Goal: Information Seeking & Learning: Learn about a topic

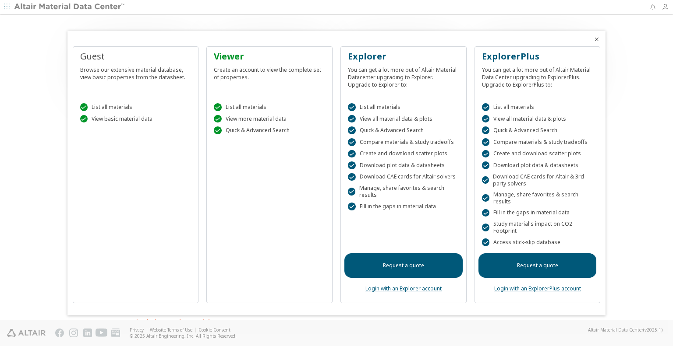
click at [548, 288] on link "Login with an ExplorerPlus account" at bounding box center [537, 288] width 87 height 7
click at [228, 53] on div "Viewer" at bounding box center [269, 56] width 111 height 12
click at [95, 103] on div " List all materials  View basic material data" at bounding box center [136, 110] width 118 height 37
click at [110, 120] on div " View basic material data" at bounding box center [135, 119] width 111 height 8
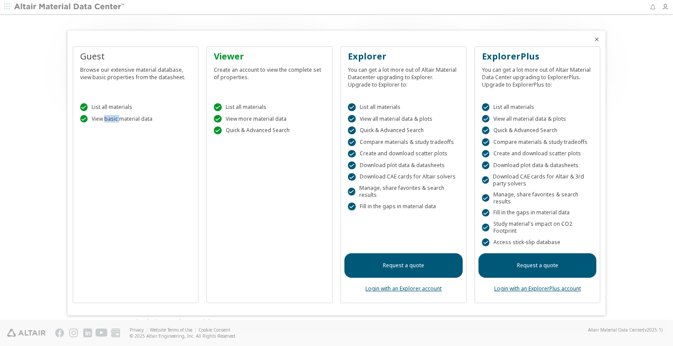
click at [110, 120] on div " View basic material data" at bounding box center [135, 119] width 111 height 8
click at [268, 167] on div "Viewer Create an account to view the complete set of properties.  List all mat…" at bounding box center [269, 174] width 126 height 257
click at [242, 107] on div " List all materials" at bounding box center [269, 107] width 111 height 8
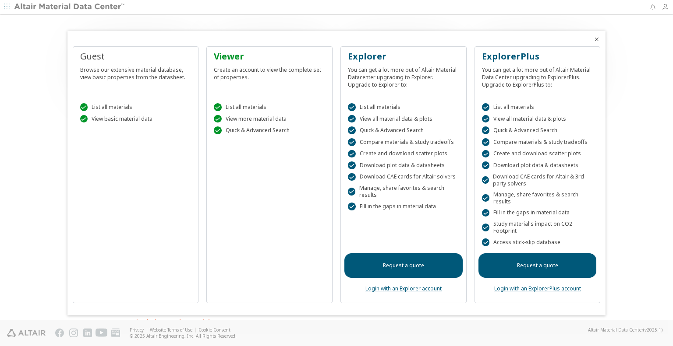
click at [240, 120] on div " View more material data" at bounding box center [269, 119] width 111 height 8
click at [257, 131] on div " Quick & Advanced Search" at bounding box center [269, 131] width 111 height 8
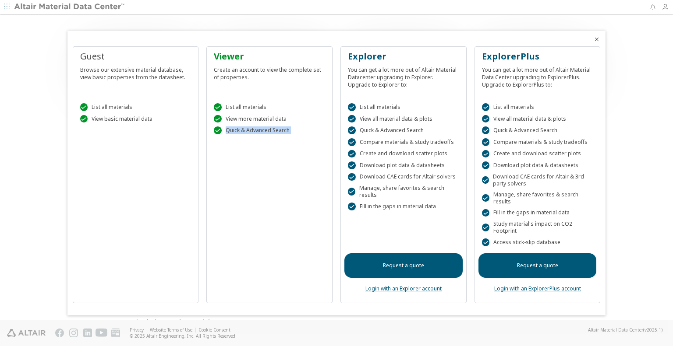
click at [257, 131] on div " Quick & Advanced Search" at bounding box center [269, 131] width 111 height 8
click at [419, 98] on div " List all materials  View all material data & plots  Quick & Advanced Search…" at bounding box center [403, 160] width 118 height 137
click at [429, 140] on div " Compare materials & study tradeoffs" at bounding box center [403, 142] width 111 height 8
click at [230, 103] on div " List all materials" at bounding box center [269, 107] width 111 height 8
click at [226, 61] on div "Viewer" at bounding box center [269, 56] width 111 height 12
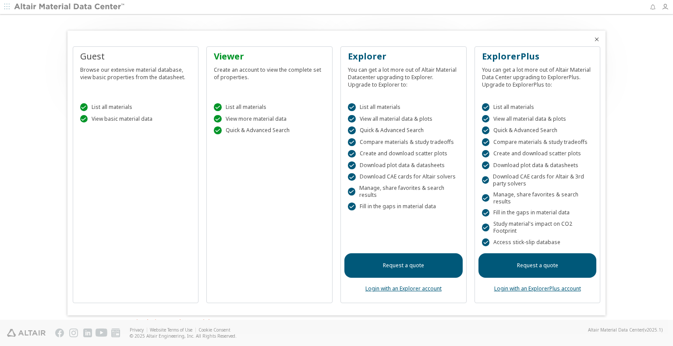
click at [5, 6] on div at bounding box center [336, 173] width 673 height 346
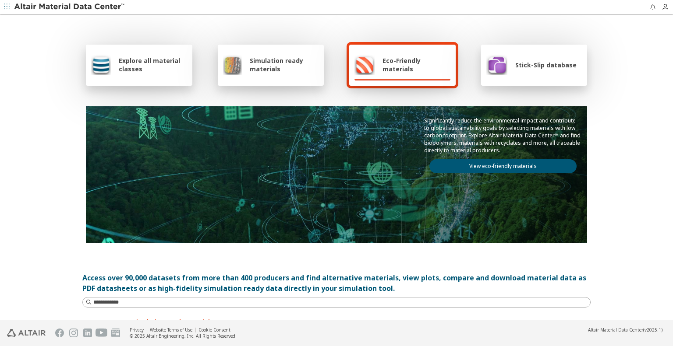
click at [5, 6] on icon "button" at bounding box center [6, 6] width 5 height 5
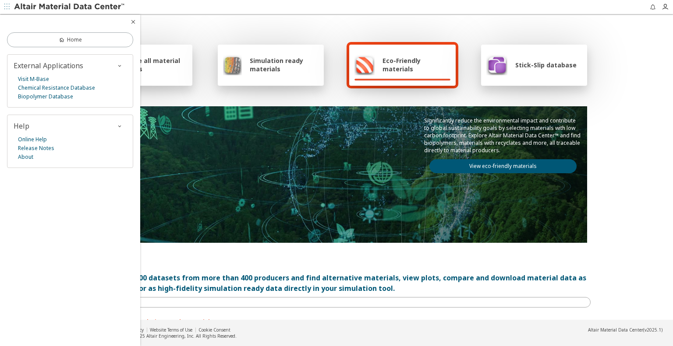
click at [205, 166] on div "Significantly reduce the environmental impact and contribute to global sustaina…" at bounding box center [336, 145] width 501 height 78
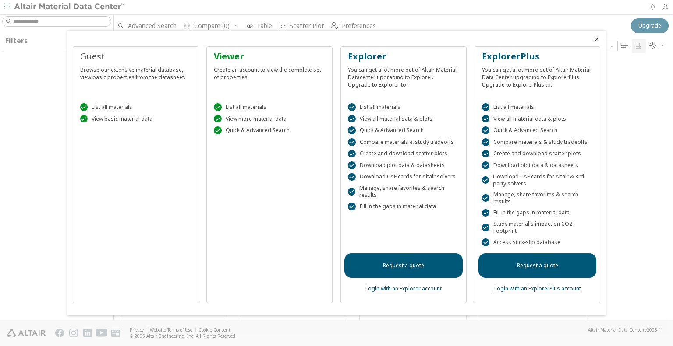
scroll to position [259, 552]
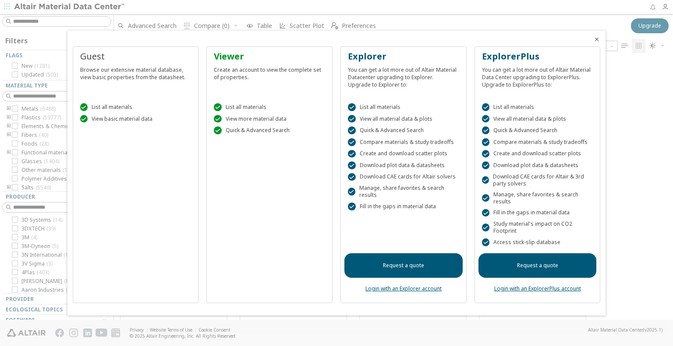
click at [596, 40] on icon "Close" at bounding box center [596, 39] width 7 height 7
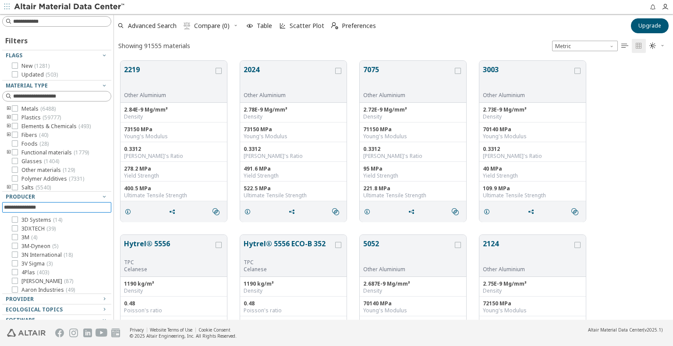
click at [37, 207] on input at bounding box center [57, 208] width 107 height 10
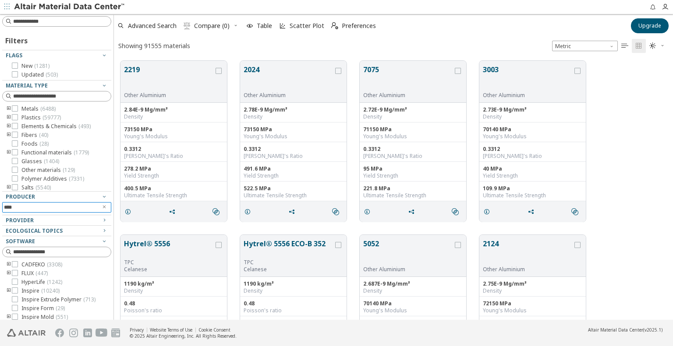
scroll to position [44, 0]
type input "****"
click at [14, 276] on icon at bounding box center [15, 273] width 6 height 6
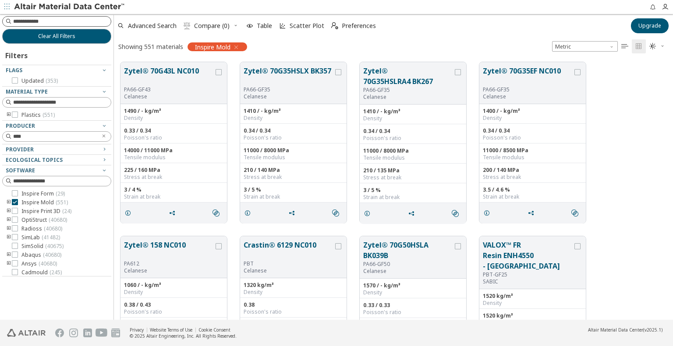
click at [53, 18] on input at bounding box center [62, 21] width 98 height 9
type input "***"
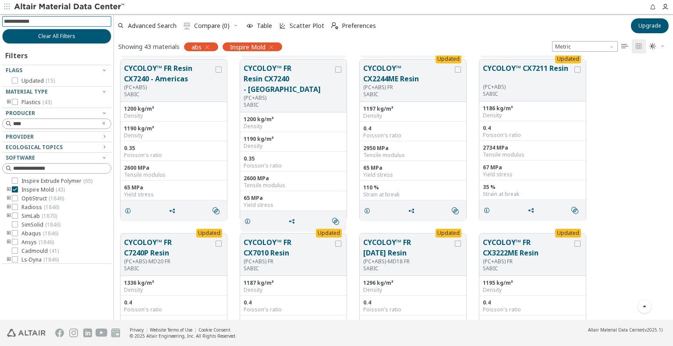
scroll to position [175, 0]
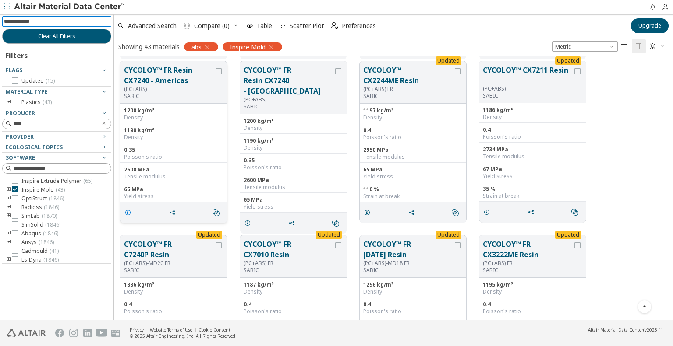
click at [127, 211] on icon "grid" at bounding box center [127, 212] width 7 height 7
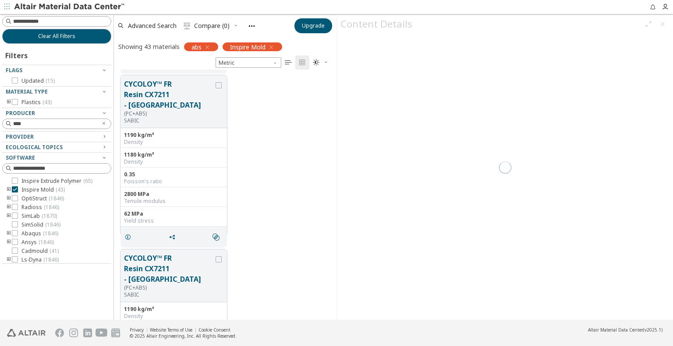
scroll to position [244, 215]
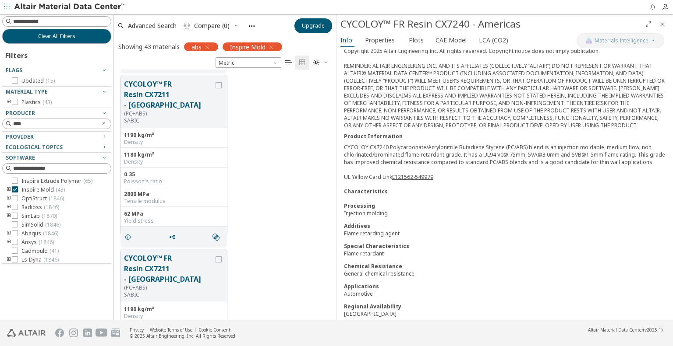
scroll to position [296, 0]
click at [220, 85] on icon "grid" at bounding box center [218, 85] width 6 height 6
click at [126, 234] on icon "grid" at bounding box center [127, 237] width 7 height 7
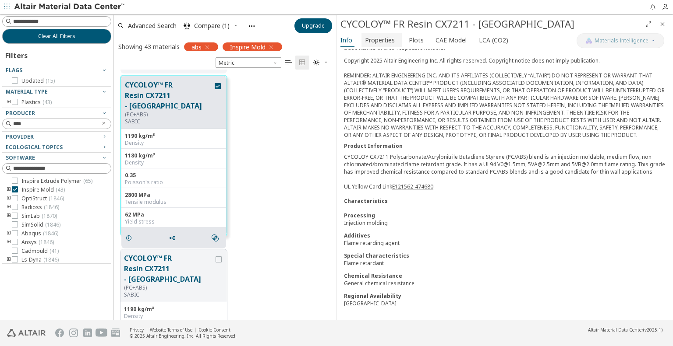
scroll to position [276, 0]
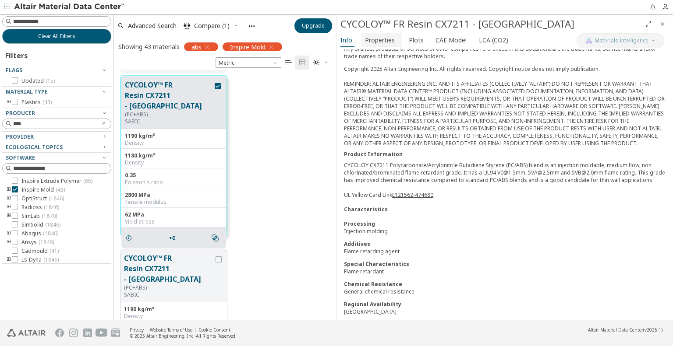
click at [378, 42] on span "Properties" at bounding box center [380, 40] width 30 height 14
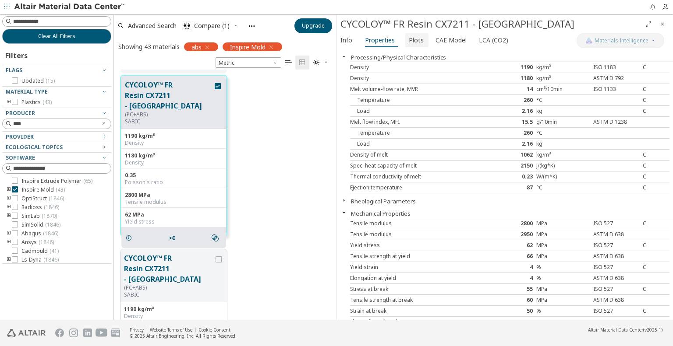
click at [410, 42] on span "Plots" at bounding box center [416, 40] width 15 height 14
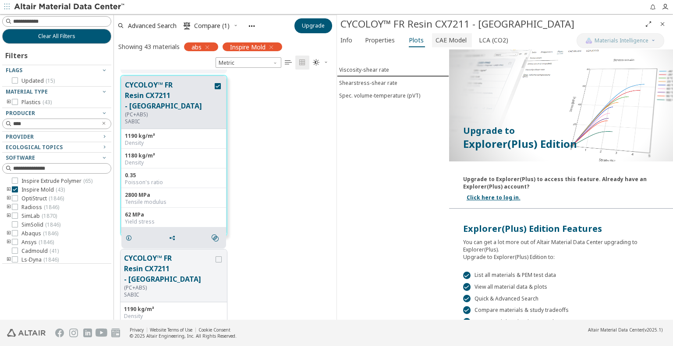
click at [444, 39] on span "CAE Model" at bounding box center [450, 40] width 31 height 14
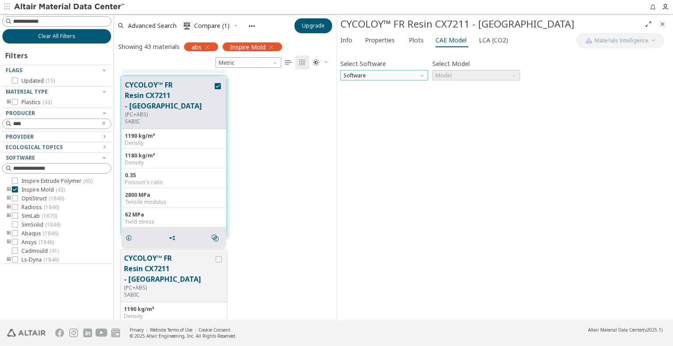
click at [400, 78] on span "Software" at bounding box center [384, 75] width 88 height 11
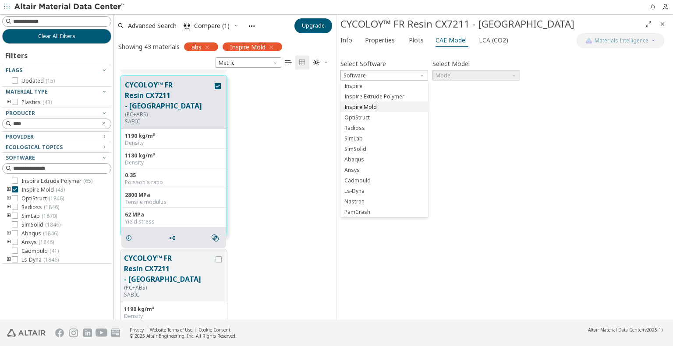
click at [385, 110] on span "Inspire Mold" at bounding box center [384, 107] width 81 height 6
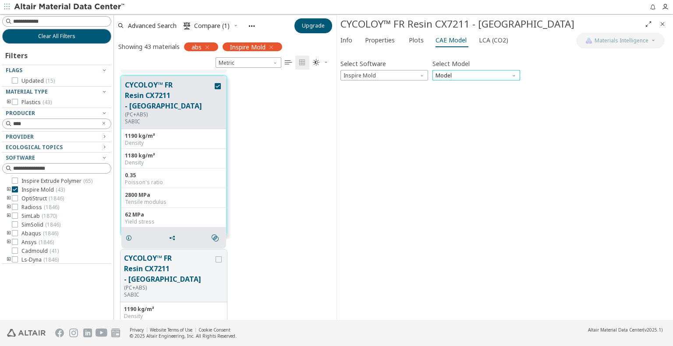
click at [457, 73] on span "Model" at bounding box center [476, 75] width 88 height 11
click at [456, 87] on span "Inspire Mold" at bounding box center [452, 86] width 32 height 7
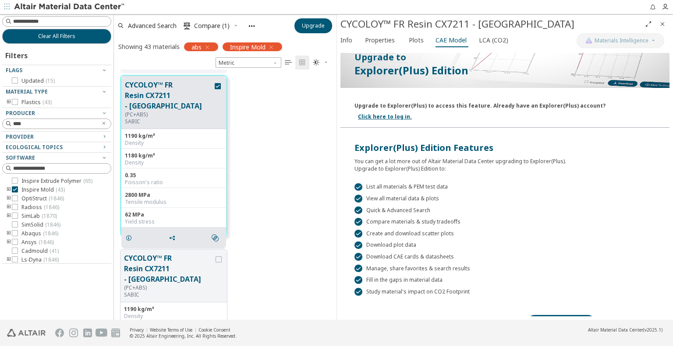
scroll to position [114, 0]
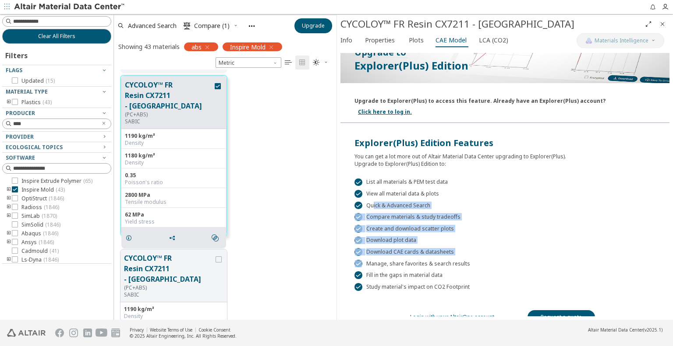
drag, startPoint x: 372, startPoint y: 193, endPoint x: 478, endPoint y: 250, distance: 120.7
click at [478, 250] on div " List all materials & PEM test data  View all material data & plots  Quick &…" at bounding box center [504, 229] width 329 height 123
click at [478, 260] on div " Manage, share favorites & search results" at bounding box center [504, 264] width 301 height 8
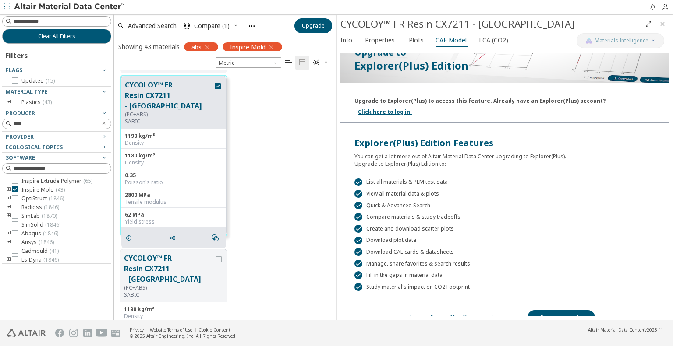
scroll to position [0, 0]
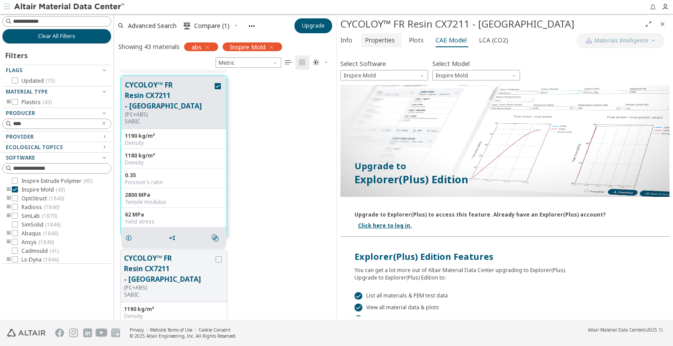
click at [379, 42] on span "Properties" at bounding box center [380, 40] width 30 height 14
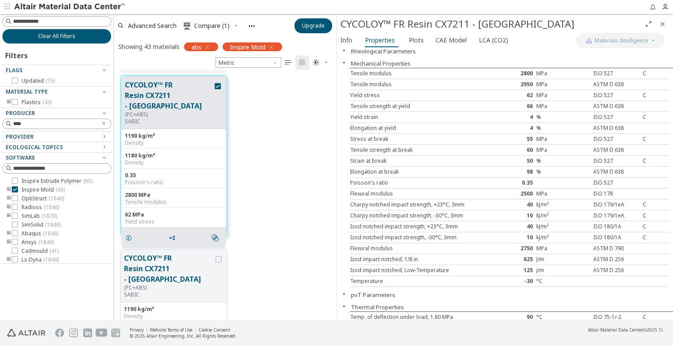
scroll to position [175, 0]
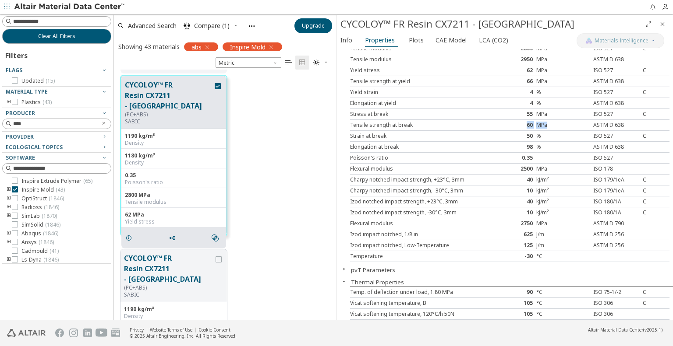
drag, startPoint x: 543, startPoint y: 123, endPoint x: 512, endPoint y: 122, distance: 30.7
click at [512, 122] on div "Tensile strength at break 60 MPa ASTM D 638" at bounding box center [509, 125] width 319 height 11
click at [16, 197] on icon at bounding box center [15, 198] width 6 height 6
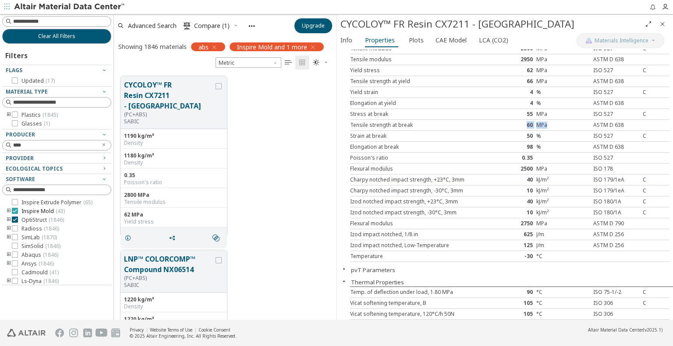
click at [18, 210] on div at bounding box center [15, 211] width 6 height 6
click at [14, 220] on icon at bounding box center [15, 220] width 6 height 6
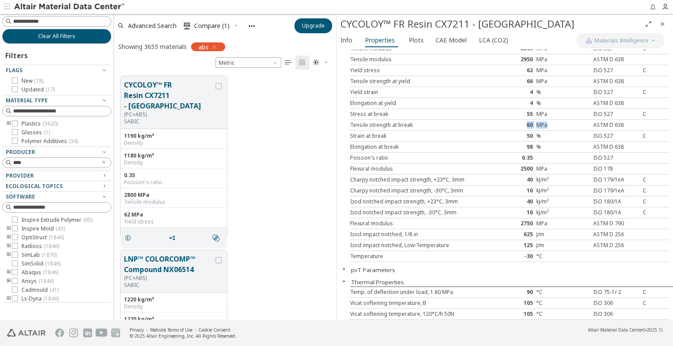
scroll to position [244, 215]
click at [53, 21] on input at bounding box center [57, 22] width 107 height 10
click at [660, 25] on icon "Close" at bounding box center [662, 24] width 7 height 7
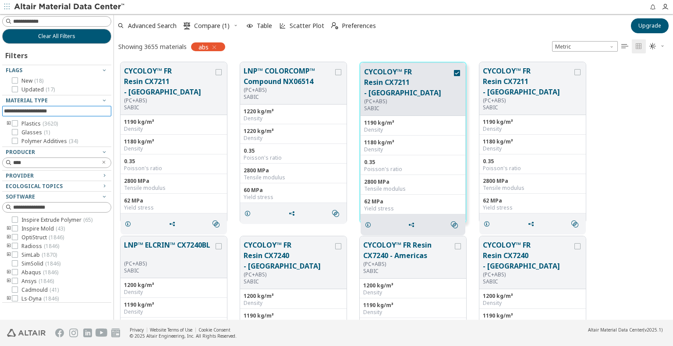
click at [40, 112] on input at bounding box center [57, 111] width 107 height 10
click at [60, 38] on span "Clear All Filters" at bounding box center [56, 36] width 37 height 7
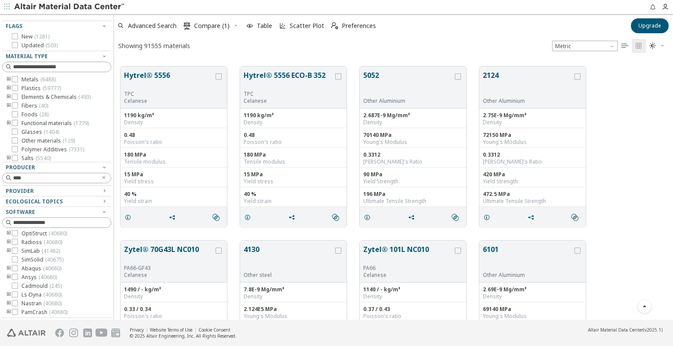
scroll to position [307, 0]
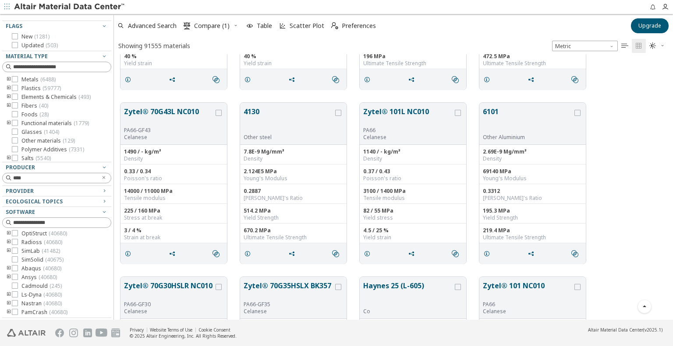
click at [33, 181] on div at bounding box center [54, 183] width 105 height 4
click at [101, 177] on icon "Clear text" at bounding box center [103, 177] width 5 height 5
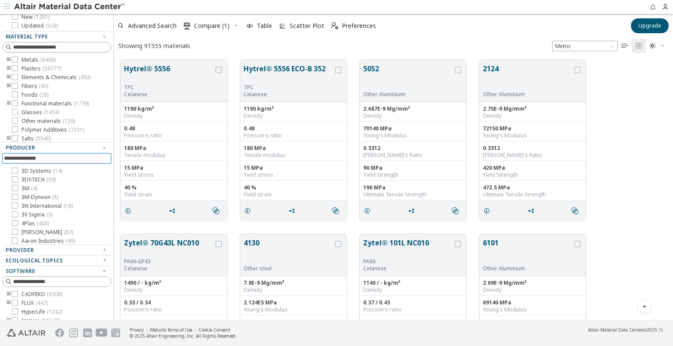
scroll to position [0, 0]
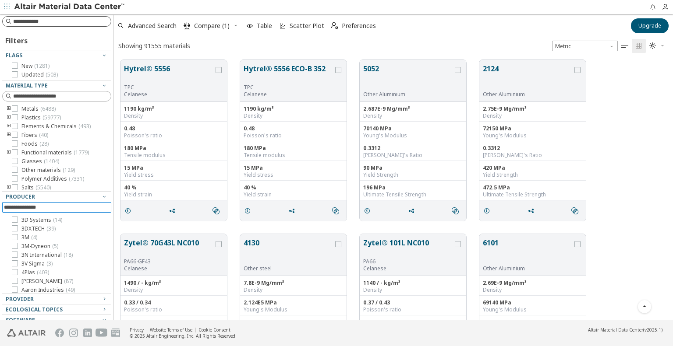
click at [46, 21] on input at bounding box center [62, 21] width 98 height 9
type input "*****"
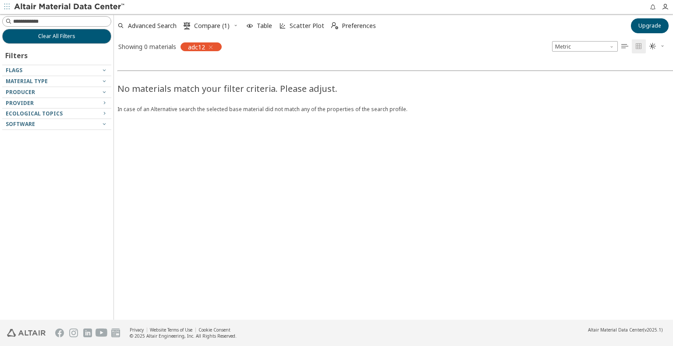
click at [212, 47] on icon "button" at bounding box center [210, 47] width 7 height 7
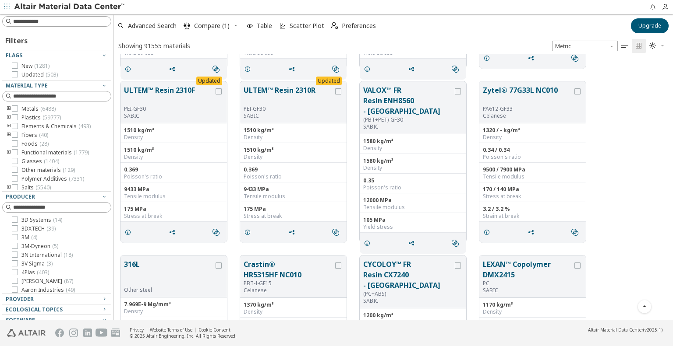
scroll to position [4335, 0]
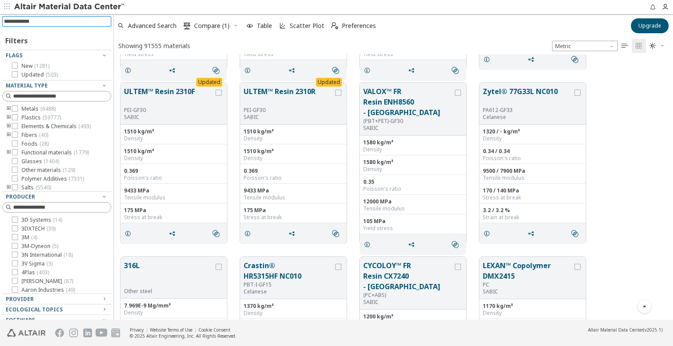
click at [18, 22] on input at bounding box center [57, 22] width 107 height 10
type input "******"
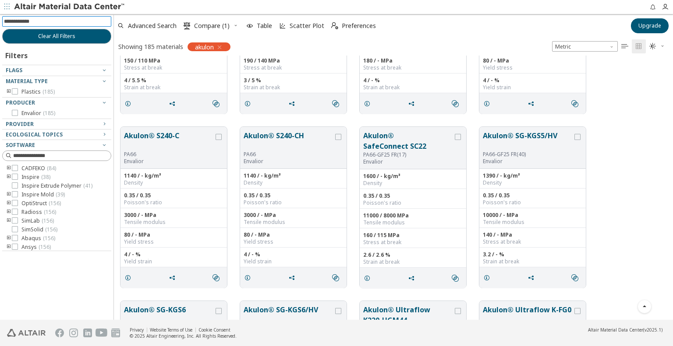
scroll to position [6262, 0]
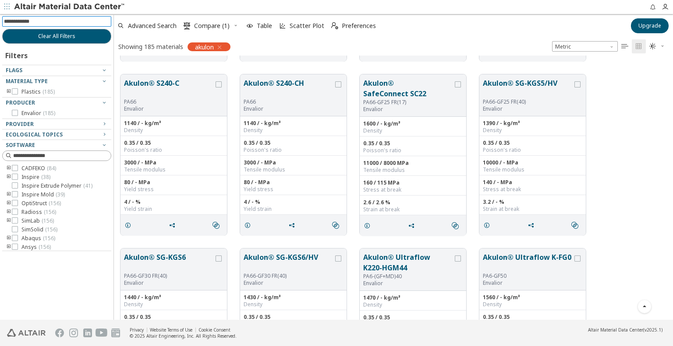
click at [35, 21] on input at bounding box center [57, 22] width 107 height 10
type input "**********"
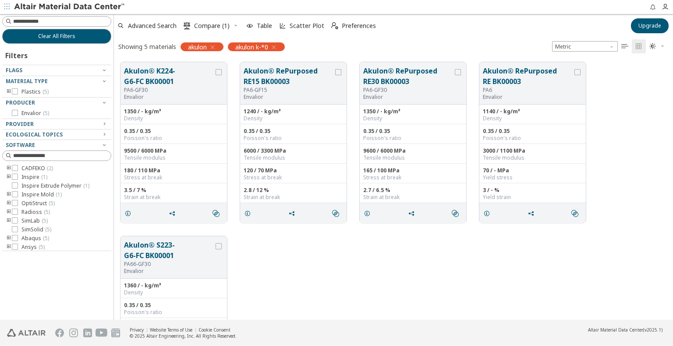
click at [212, 46] on icon "button" at bounding box center [212, 47] width 7 height 7
click at [228, 47] on icon "button" at bounding box center [226, 47] width 7 height 7
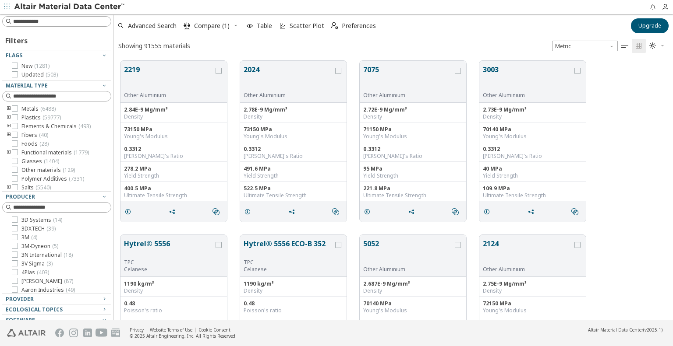
scroll to position [259, 552]
click at [43, 19] on input at bounding box center [57, 22] width 107 height 10
type input "******"
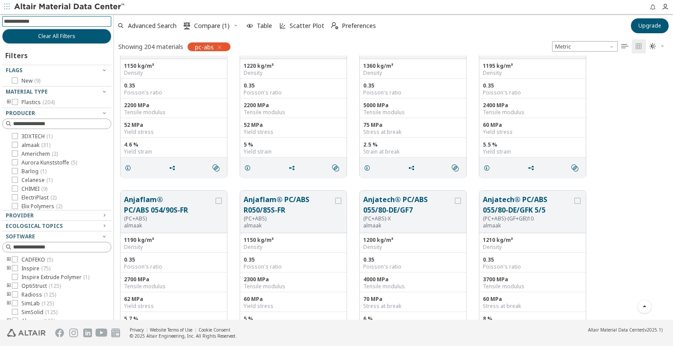
scroll to position [2671, 0]
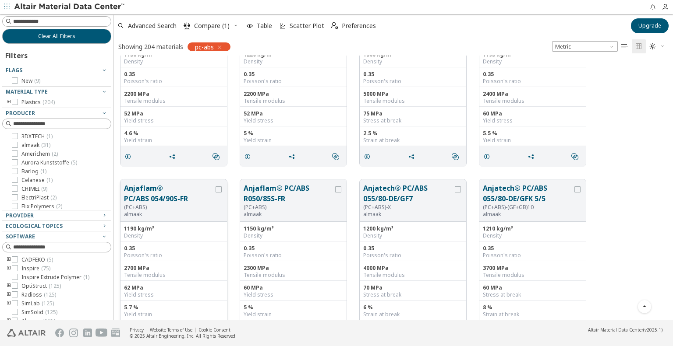
click at [161, 200] on button "Anjaflam® PC/ABS 054/90S-FR" at bounding box center [169, 193] width 90 height 21
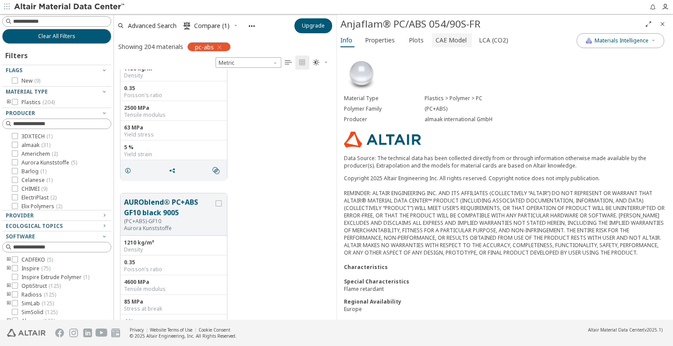
click at [437, 42] on span "CAE Model" at bounding box center [450, 40] width 31 height 14
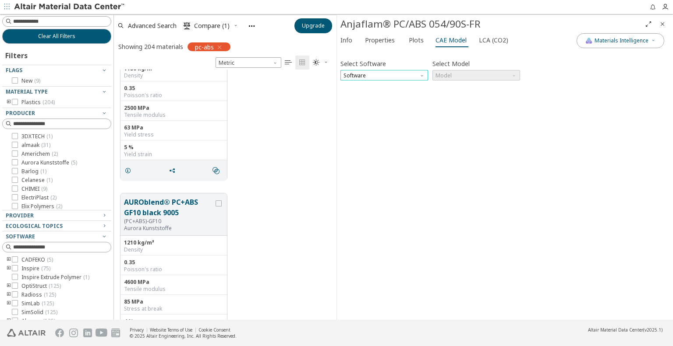
click at [386, 74] on span "Software" at bounding box center [384, 75] width 88 height 11
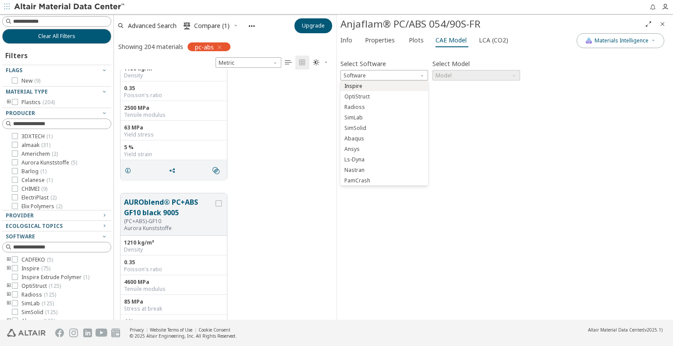
click at [368, 86] on span "Inspire" at bounding box center [384, 86] width 81 height 6
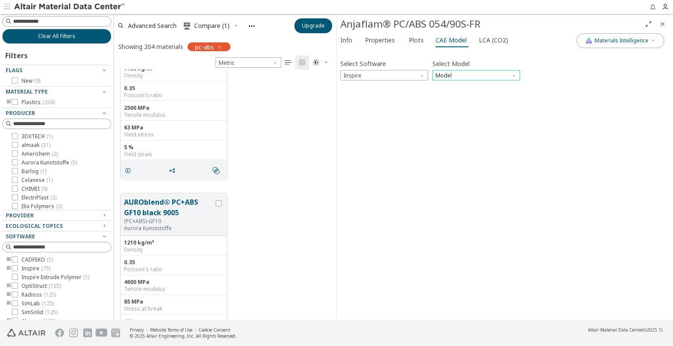
click at [476, 73] on span "Model" at bounding box center [476, 75] width 88 height 11
click at [455, 84] on span "Inspire" at bounding box center [476, 86] width 81 height 6
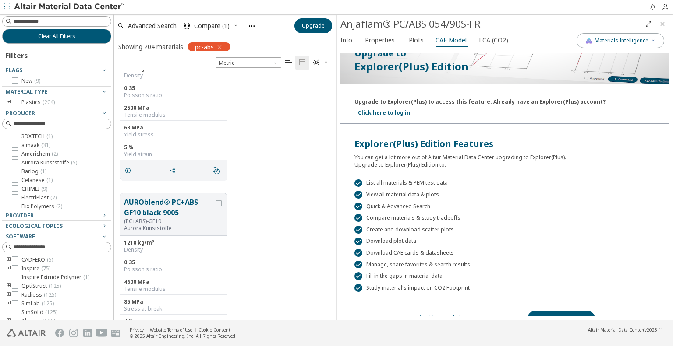
scroll to position [114, 0]
click at [445, 314] on link "Login with your AltairOne account" at bounding box center [452, 317] width 84 height 7
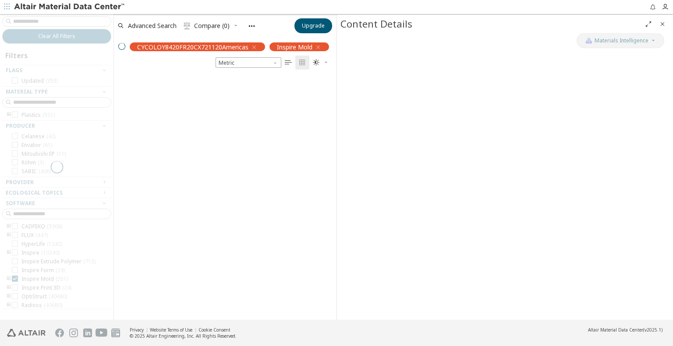
scroll to position [244, 215]
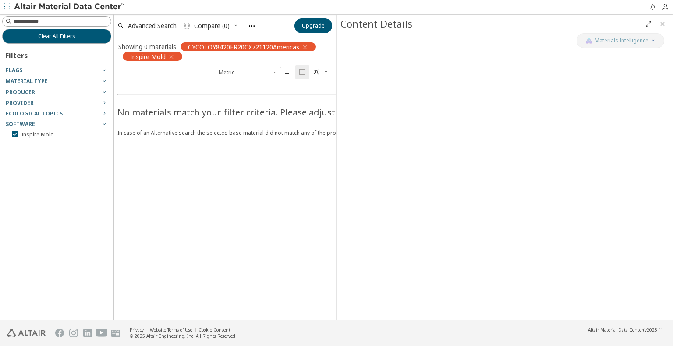
click at [305, 47] on icon "button" at bounding box center [304, 47] width 7 height 7
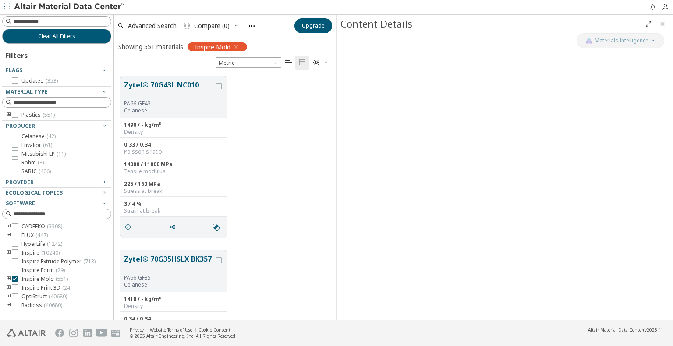
scroll to position [244, 215]
click at [151, 100] on div "PA66-GF43" at bounding box center [169, 103] width 90 height 7
click at [124, 226] on icon "grid" at bounding box center [127, 227] width 7 height 7
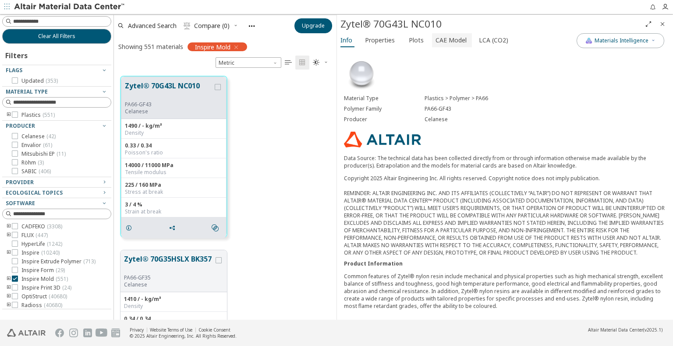
click at [451, 39] on span "CAE Model" at bounding box center [450, 40] width 31 height 14
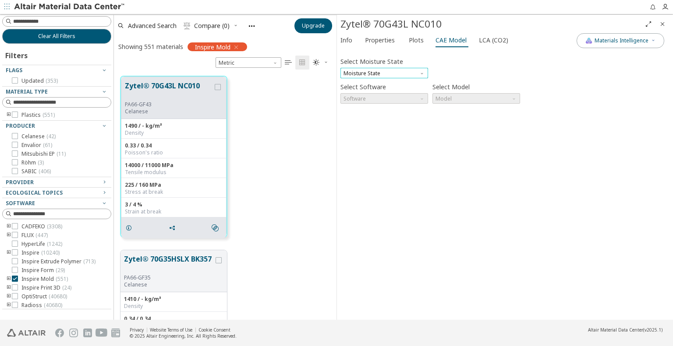
click at [378, 73] on span "Moisture State" at bounding box center [384, 73] width 88 height 11
click at [361, 84] on span "Dry" at bounding box center [384, 84] width 81 height 6
click at [377, 98] on span "Software" at bounding box center [384, 98] width 88 height 11
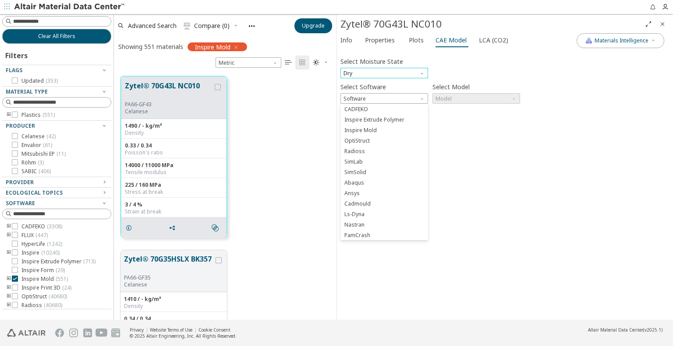
click at [374, 71] on span "Dry" at bounding box center [384, 73] width 88 height 11
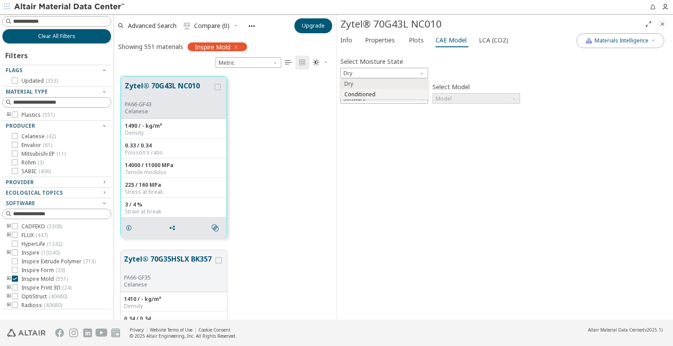
click at [362, 93] on span "Conditioned" at bounding box center [359, 94] width 31 height 7
click at [390, 97] on span "Software" at bounding box center [384, 98] width 88 height 11
click at [366, 121] on span "SimLab" at bounding box center [384, 120] width 81 height 6
click at [469, 97] on span "Model" at bounding box center [476, 98] width 88 height 11
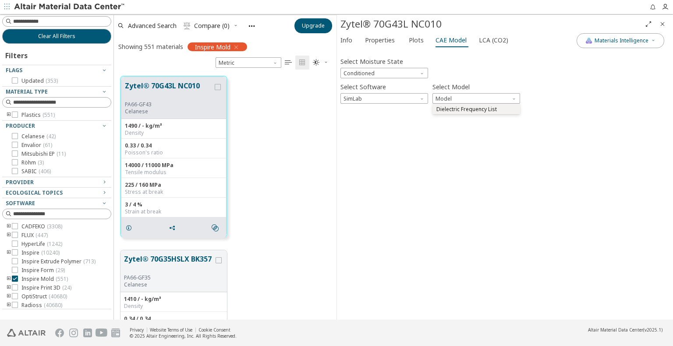
click at [466, 109] on span "Dielectric Frequency List" at bounding box center [466, 109] width 60 height 7
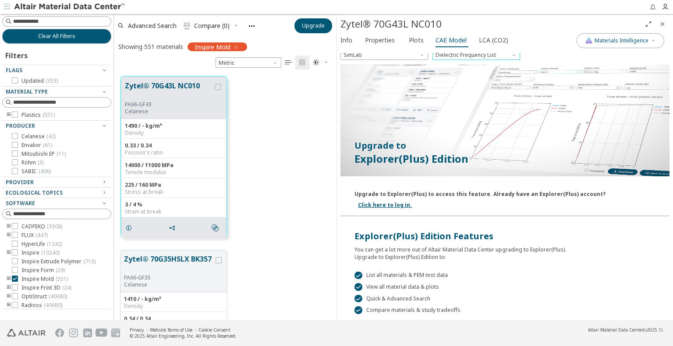
scroll to position [137, 0]
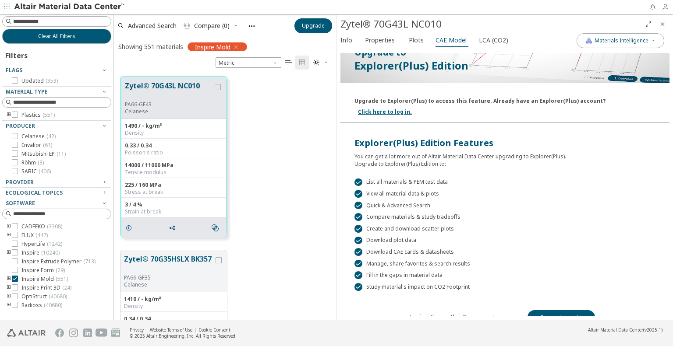
click at [663, 10] on icon "button" at bounding box center [664, 7] width 7 height 7
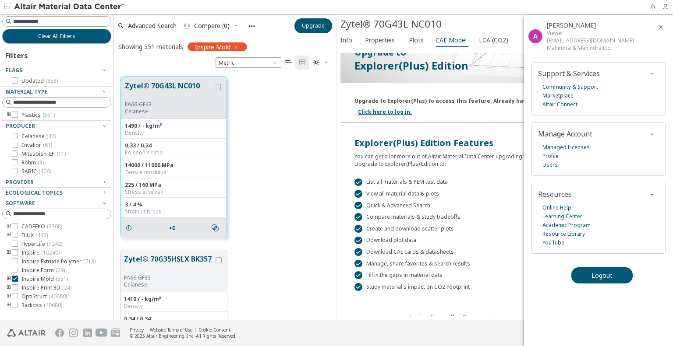
click at [663, 10] on icon "button" at bounding box center [664, 7] width 7 height 7
